Goal: Information Seeking & Learning: Learn about a topic

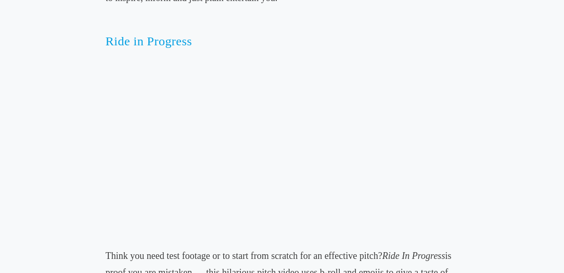
scroll to position [551, 0]
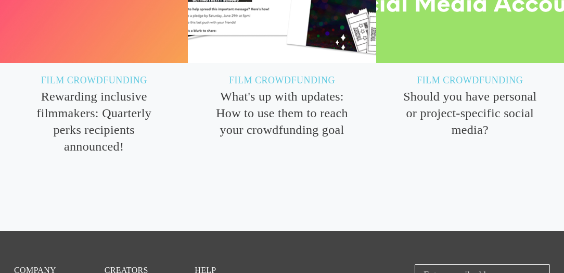
scroll to position [4514, 0]
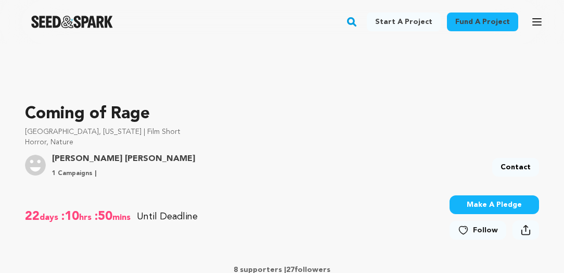
scroll to position [251, 0]
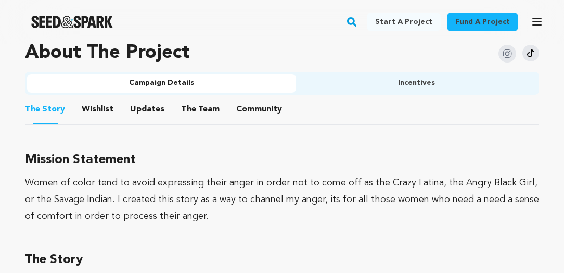
scroll to position [665, 0]
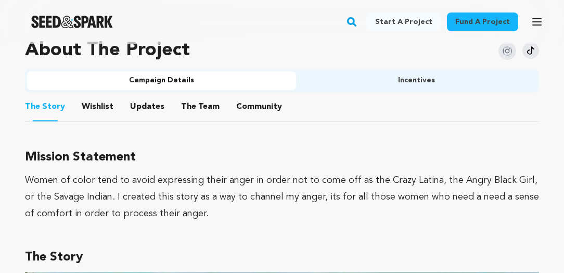
click at [107, 96] on button "Wishlist" at bounding box center [97, 108] width 25 height 25
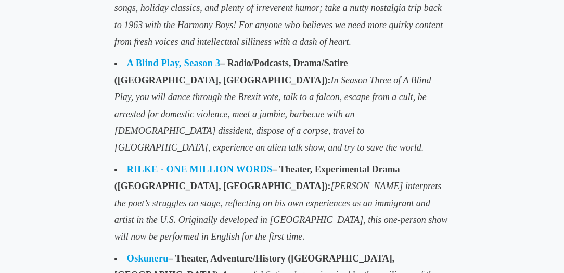
scroll to position [3806, 0]
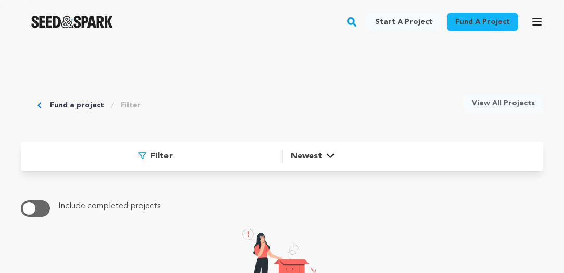
click at [315, 153] on span "Newest" at bounding box center [306, 156] width 31 height 12
click at [165, 153] on span "Filter" at bounding box center [161, 156] width 22 height 12
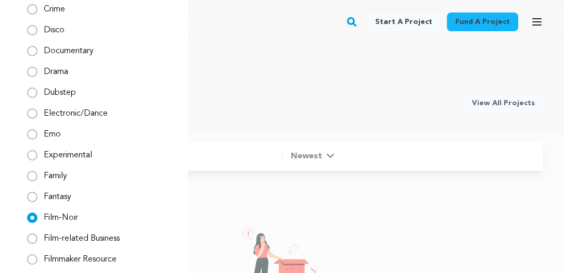
scroll to position [384, 0]
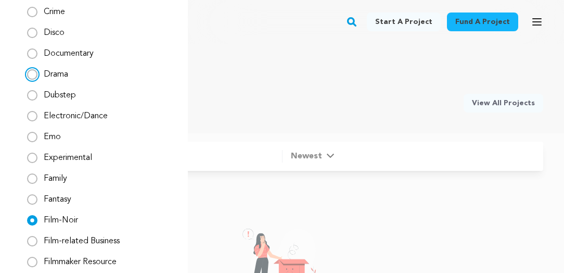
click at [31, 73] on input "Drama" at bounding box center [32, 74] width 10 height 10
radio input "true"
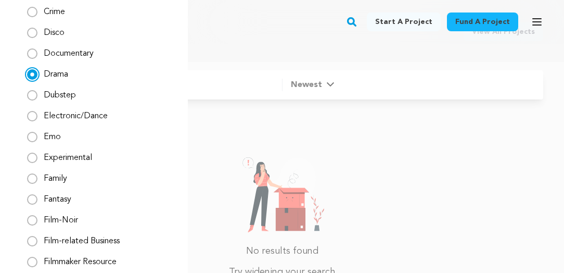
scroll to position [0, 0]
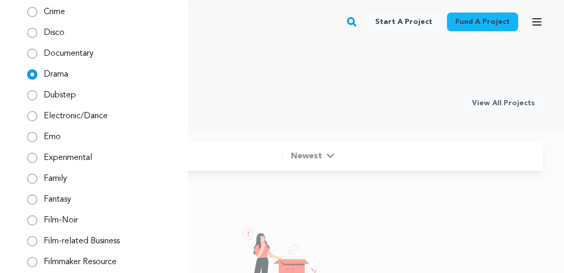
click at [473, 22] on link "Fund a project" at bounding box center [482, 21] width 71 height 19
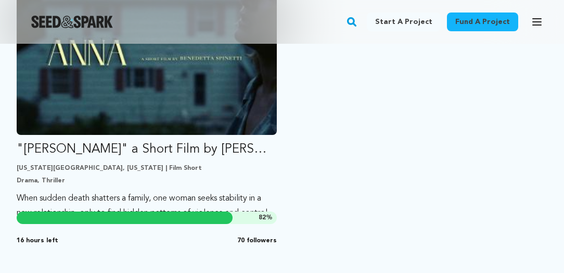
scroll to position [1295, 0]
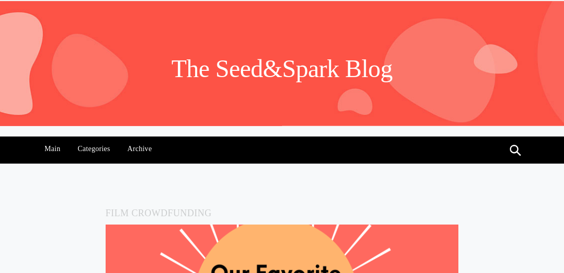
scroll to position [6, 0]
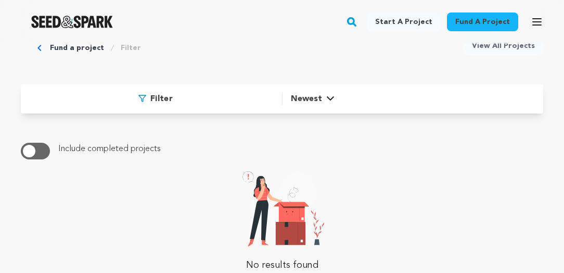
scroll to position [60, 0]
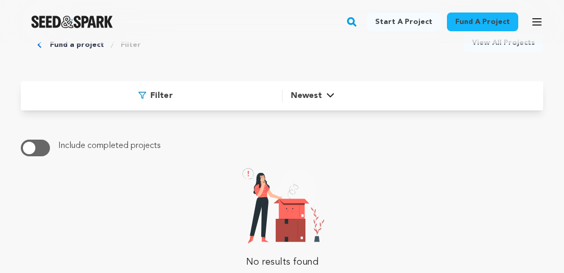
click at [163, 94] on span "Filter" at bounding box center [161, 96] width 22 height 12
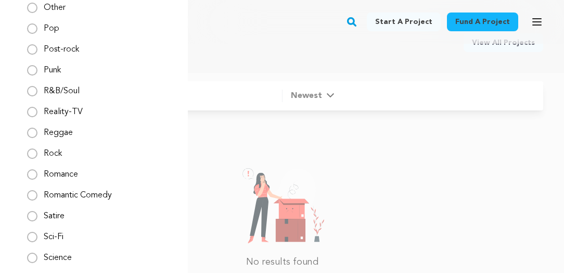
scroll to position [1202, 0]
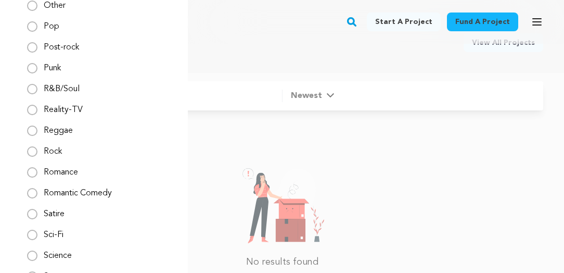
click at [60, 171] on label "Romance" at bounding box center [61, 168] width 34 height 17
click at [37, 171] on input "Romance" at bounding box center [32, 172] width 10 height 10
radio input "true"
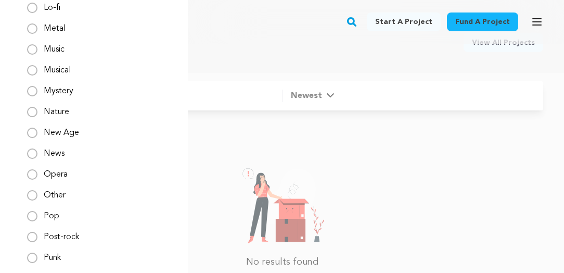
scroll to position [1034, 0]
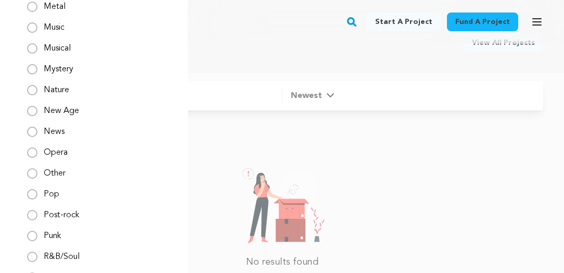
click at [476, 20] on link "Fund a project" at bounding box center [482, 21] width 71 height 19
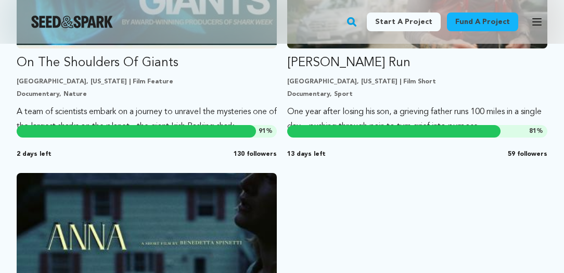
scroll to position [1115, 0]
